Goal: Communication & Community: Ask a question

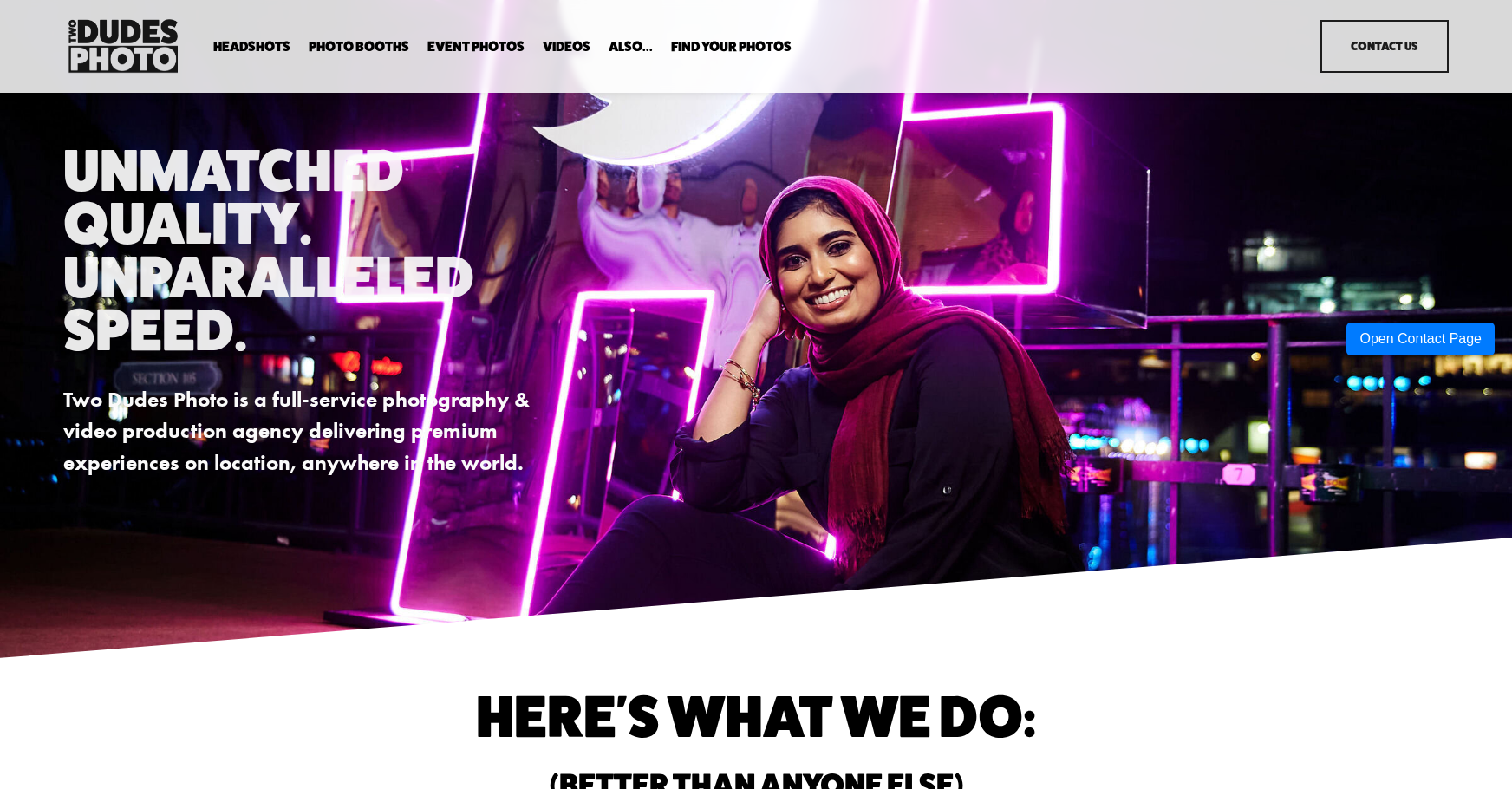
click at [1414, 47] on link "Contact Us" at bounding box center [1383, 47] width 128 height 54
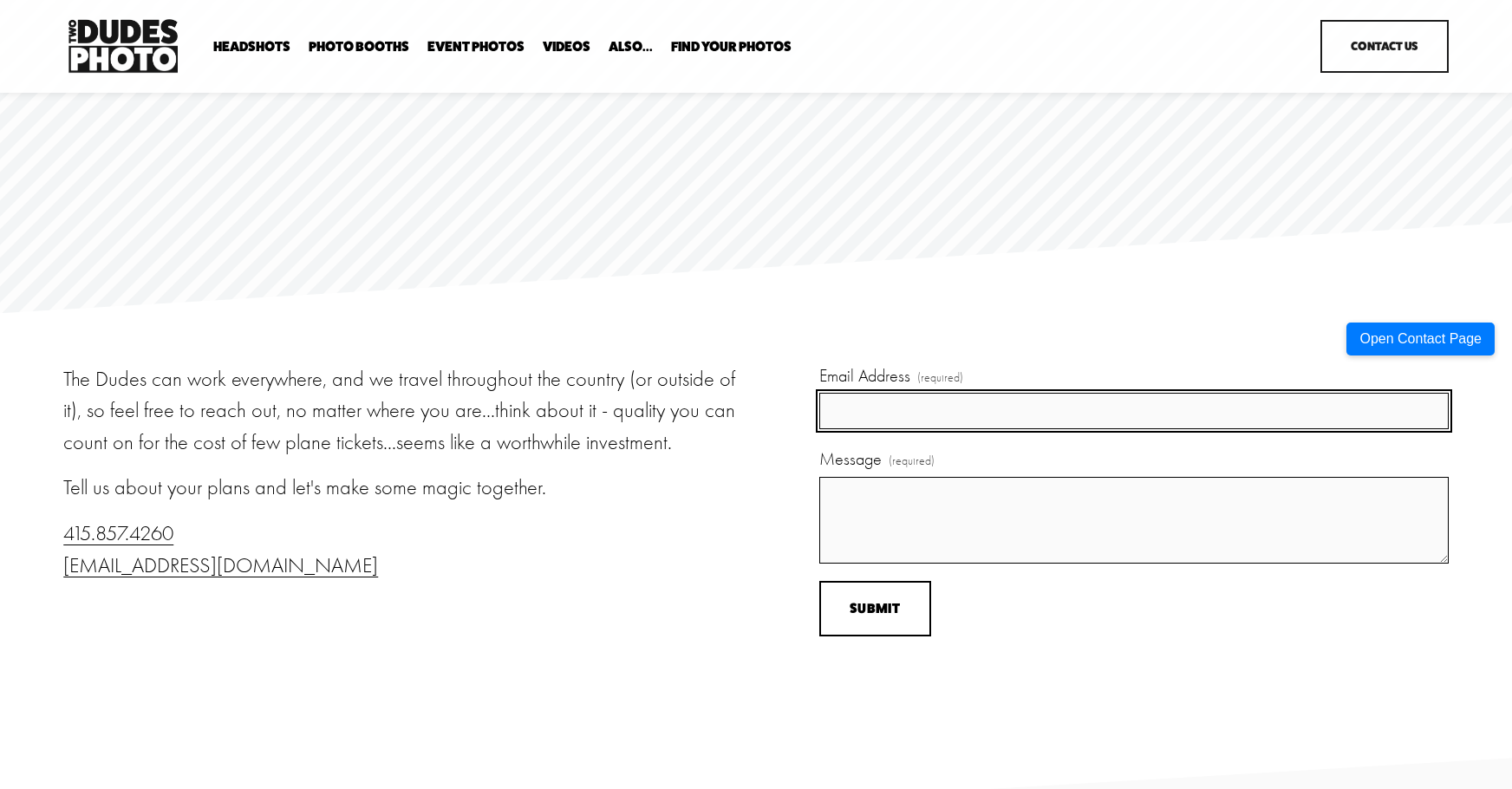
drag, startPoint x: 963, startPoint y: 406, endPoint x: 961, endPoint y: 433, distance: 27.1
click at [962, 406] on input "Email Address (required)" at bounding box center [1134, 411] width 629 height 37
type input "info@silopath.com"
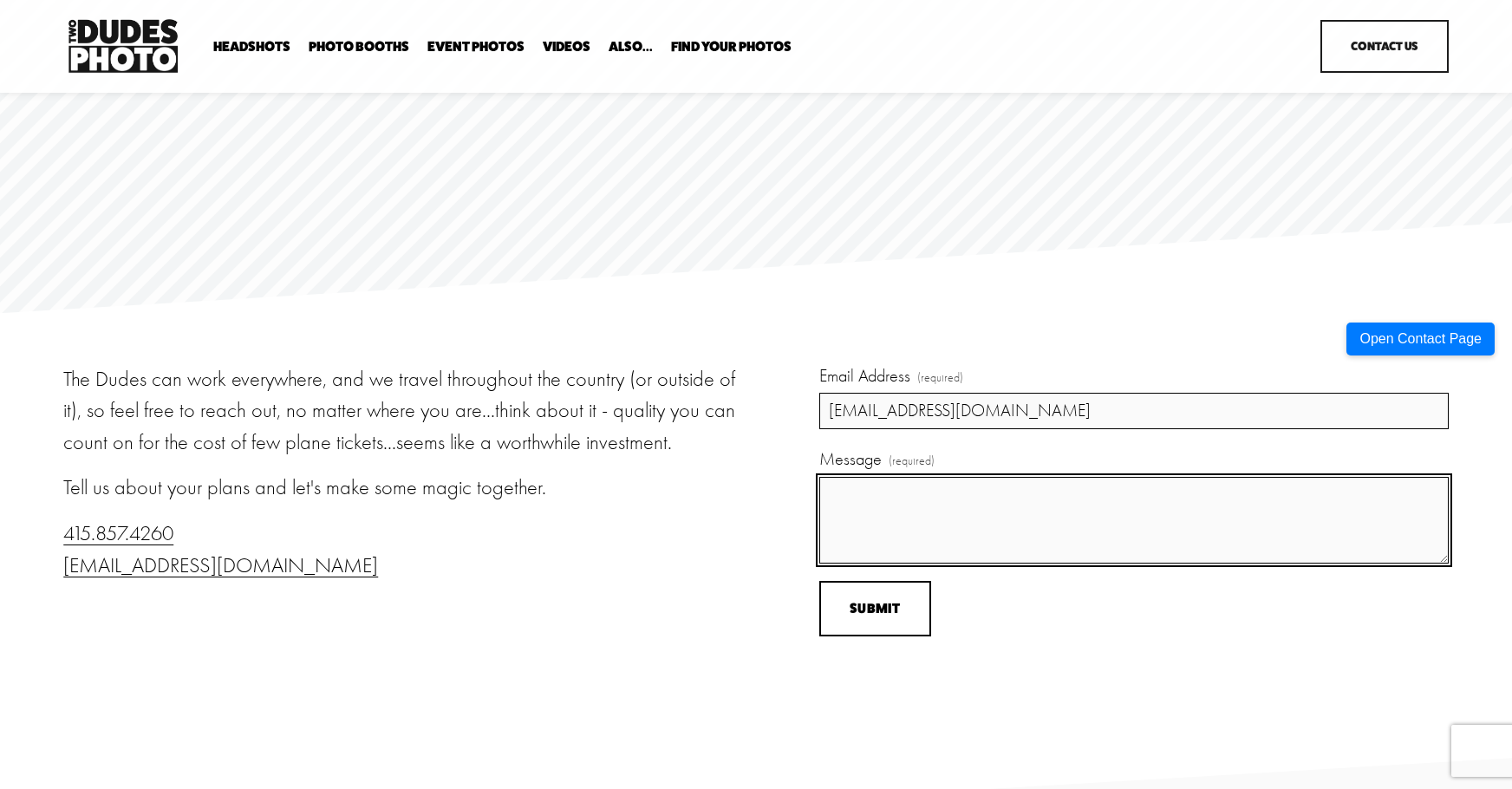
click at [1096, 528] on textarea "Message (required)" at bounding box center [1134, 521] width 629 height 87
paste textarea "Hello, I hope you’re doing well. I’m Md Sakhaoat Hossain from Silopath, a team …"
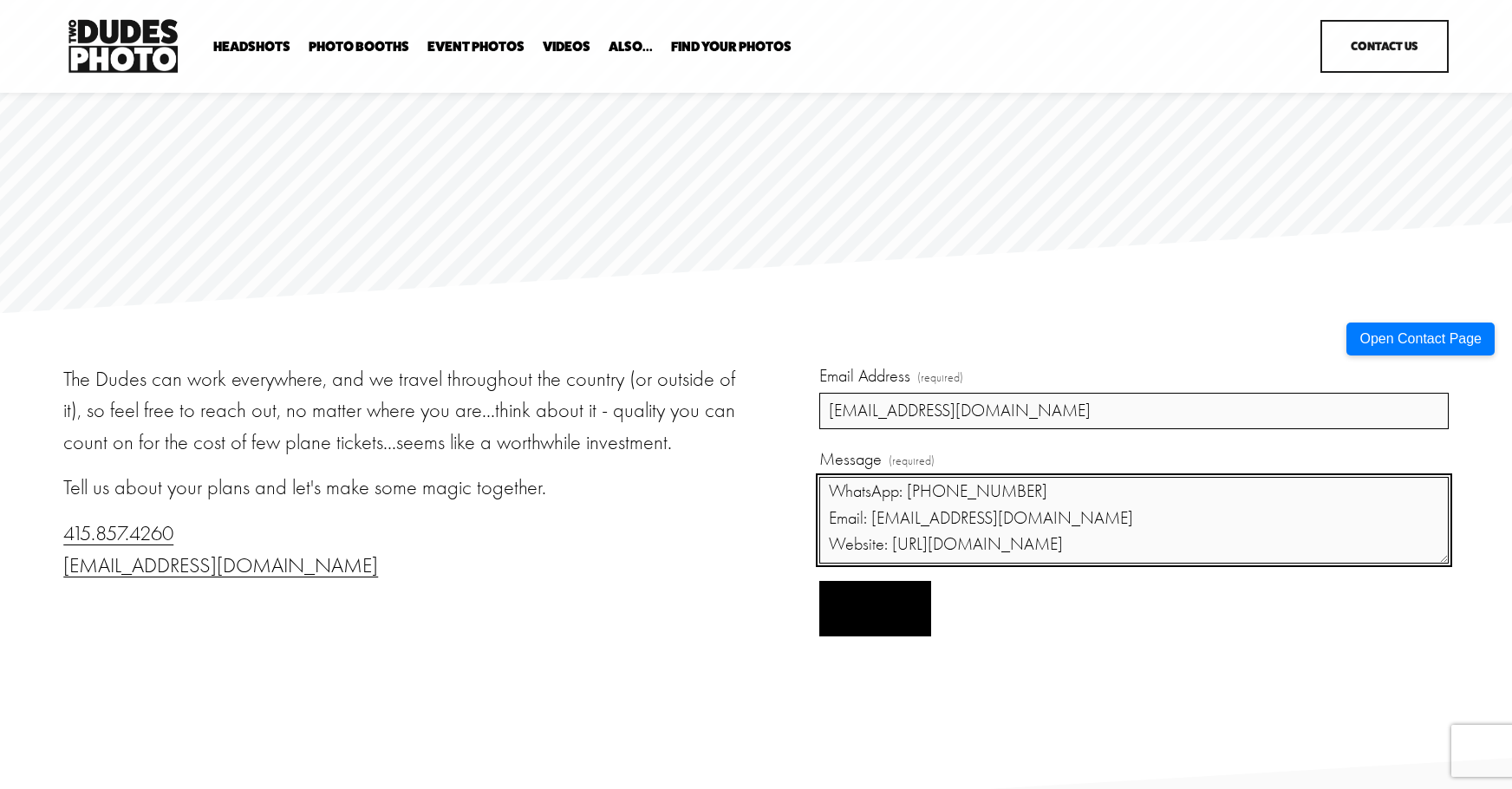
type textarea "Hello, I hope you’re doing well. I’m Md Sakhaoat Hossain from Silopath, a team …"
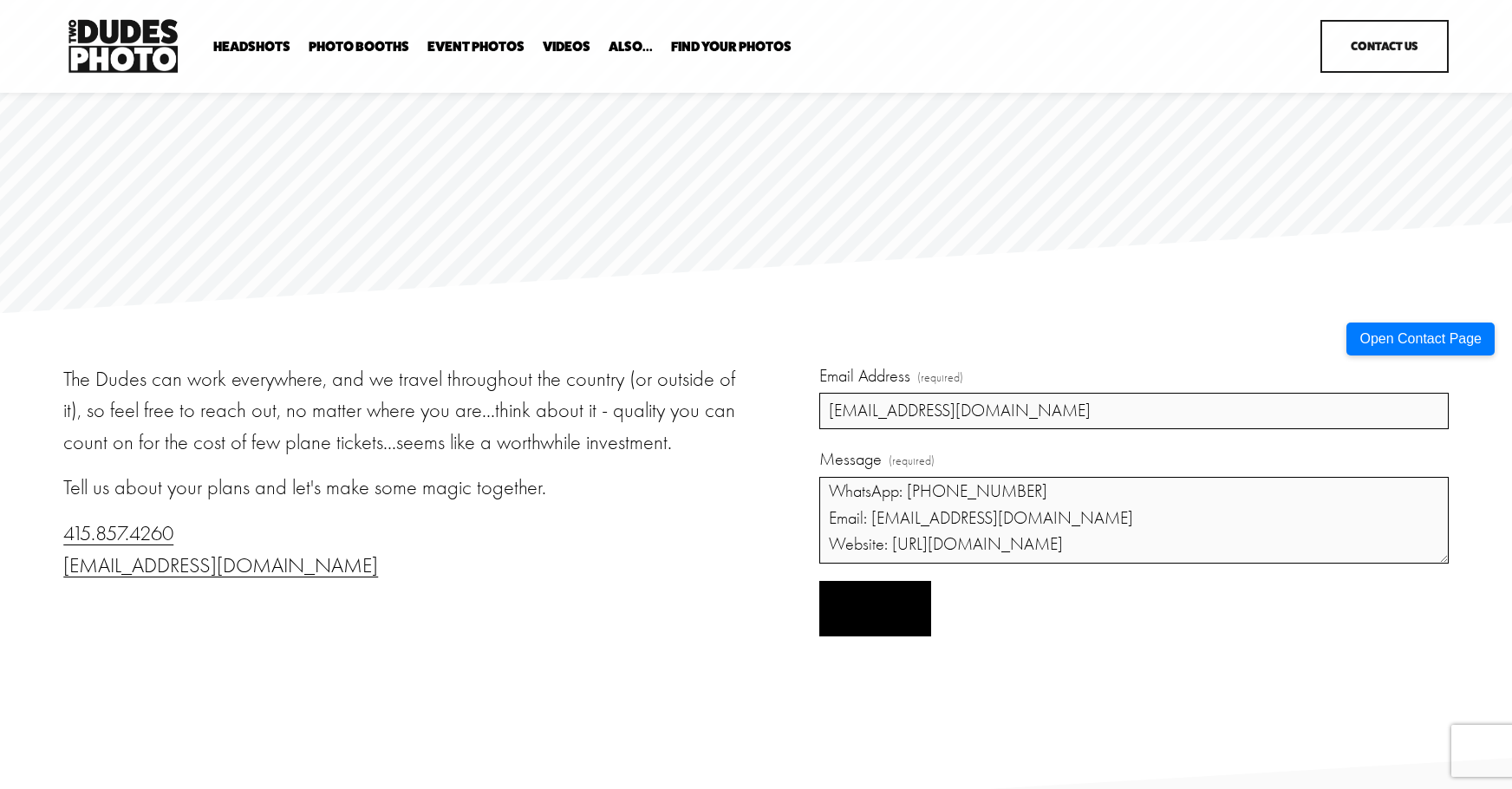
drag, startPoint x: 868, startPoint y: 601, endPoint x: 883, endPoint y: 602, distance: 15.0
click at [868, 602] on button "Submit Submit" at bounding box center [875, 609] width 112 height 57
